Goal: Navigation & Orientation: Find specific page/section

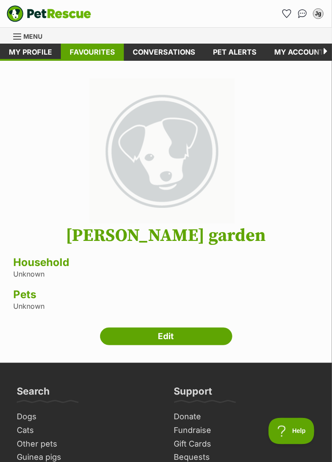
click at [88, 49] on link "Favourites" at bounding box center [92, 52] width 63 height 17
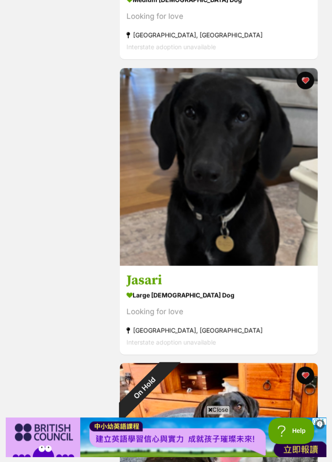
scroll to position [1045, 0]
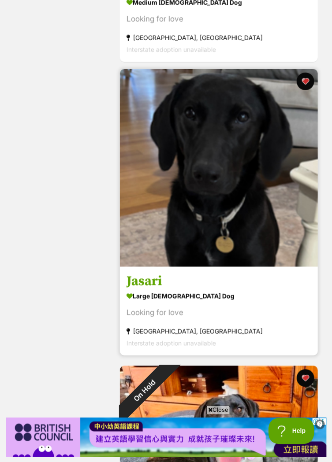
click at [273, 237] on img at bounding box center [219, 168] width 198 height 198
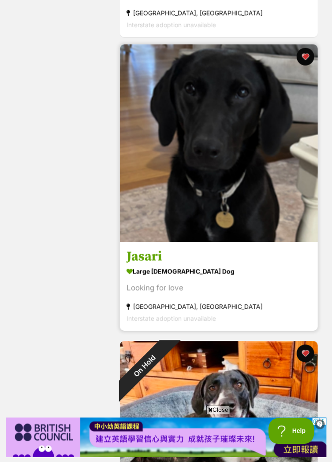
scroll to position [1045, 0]
